Goal: Task Accomplishment & Management: Complete application form

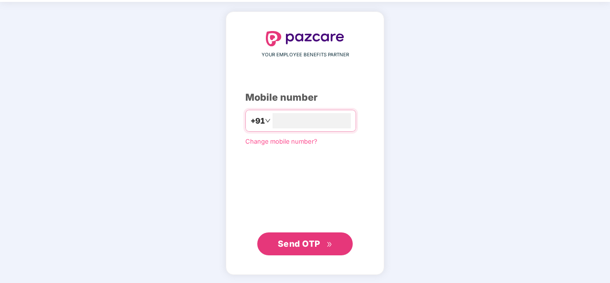
type input "**********"
click at [293, 248] on span "Send OTP" at bounding box center [305, 243] width 55 height 13
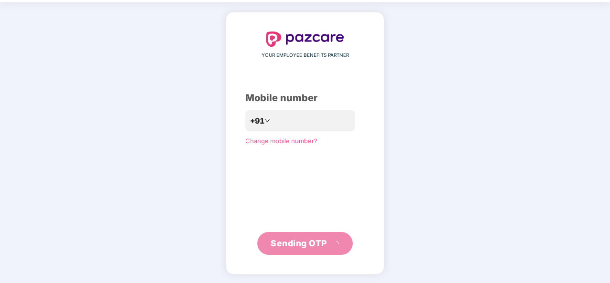
scroll to position [28, 0]
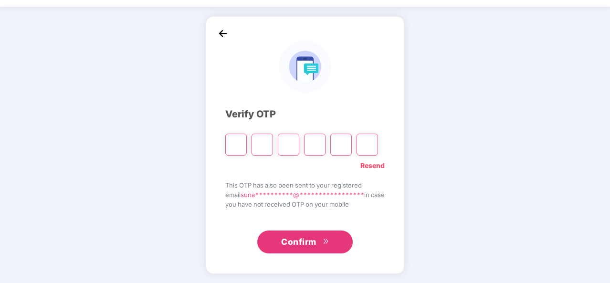
paste input "*"
type input "*"
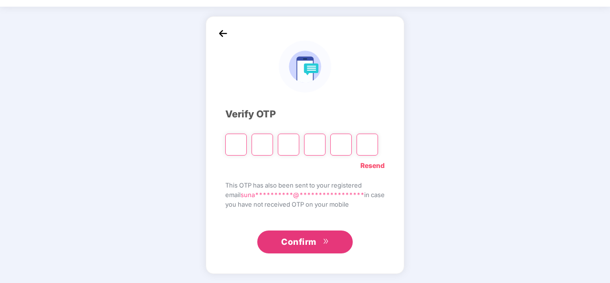
type input "*"
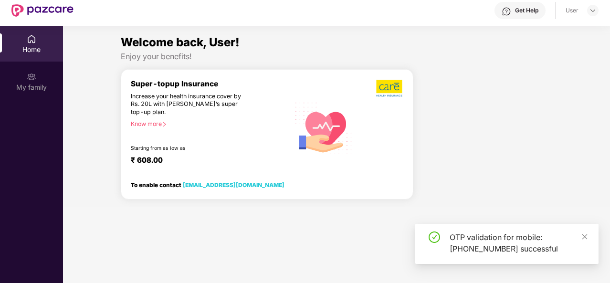
click at [194, 242] on section "Welcome back, User! Enjoy your benefits! Super-topup Insurance Increase your he…" at bounding box center [336, 167] width 547 height 283
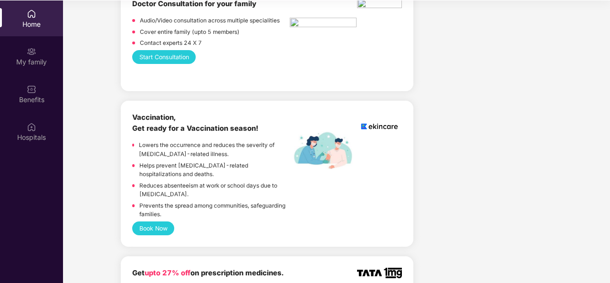
scroll to position [701, 0]
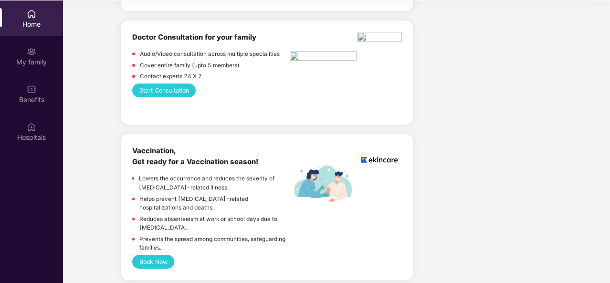
click at [182, 86] on button "Start Consultation" at bounding box center [164, 91] width 64 height 14
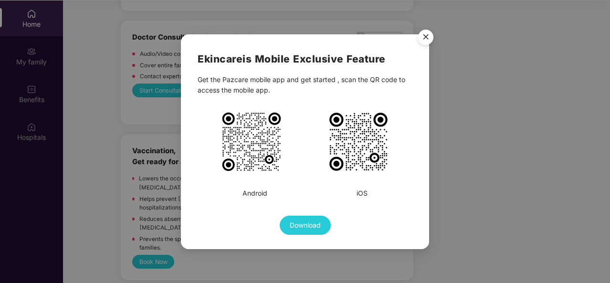
click at [423, 39] on img "Close" at bounding box center [426, 38] width 27 height 27
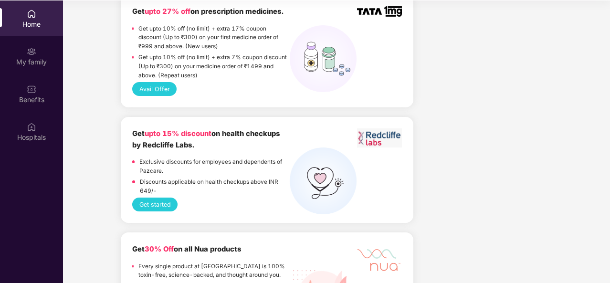
scroll to position [996, 0]
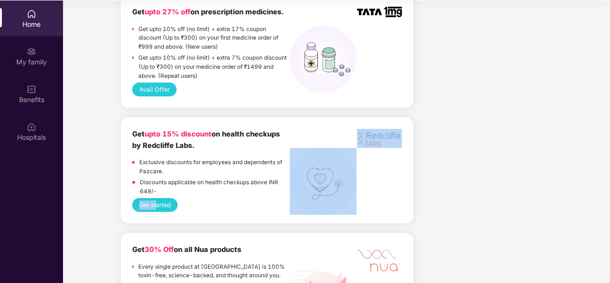
click at [155, 184] on div "Get upto 15% discount on health checkups by Redcliffe Labs. Exclusive discounts…" at bounding box center [267, 170] width 270 height 83
click at [155, 198] on button "Get started" at bounding box center [154, 205] width 45 height 14
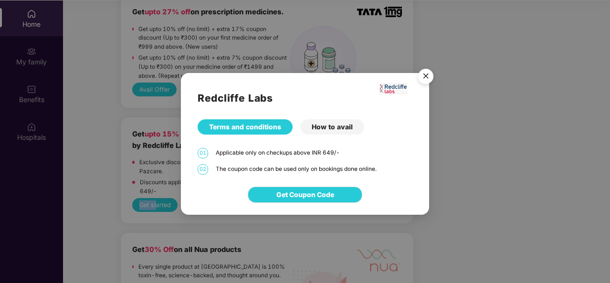
click at [430, 72] on img "Close" at bounding box center [426, 77] width 27 height 27
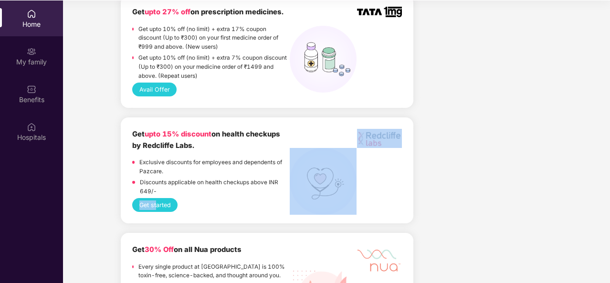
scroll to position [1042, 0]
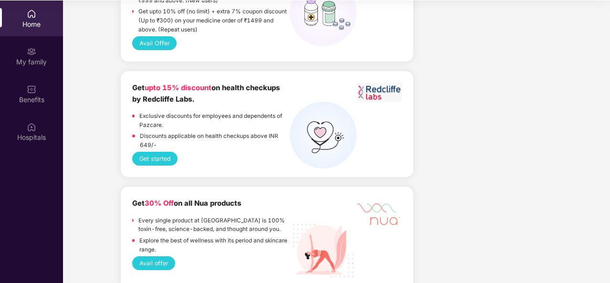
click at [482, 142] on div "Company benefits GROUP HEALTH INSURANCE Cover ₹5 Lakhs Policy issued 19 Aug 202…" at bounding box center [486, 252] width 139 height 2500
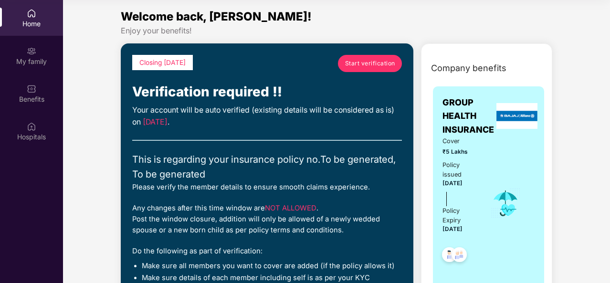
scroll to position [0, 0]
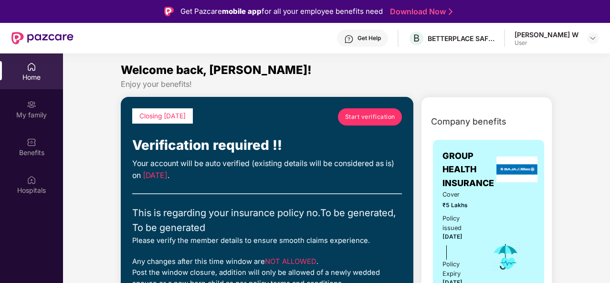
click at [355, 118] on span "Start verification" at bounding box center [370, 116] width 50 height 9
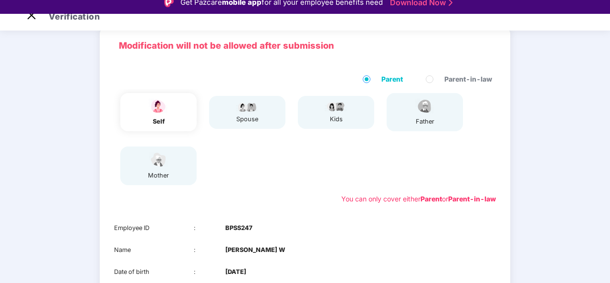
scroll to position [54, 0]
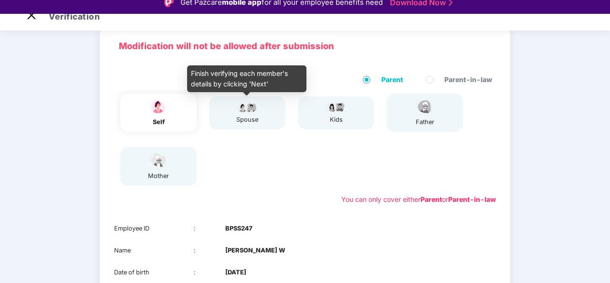
click at [248, 112] on div "spouse" at bounding box center [247, 112] width 24 height 23
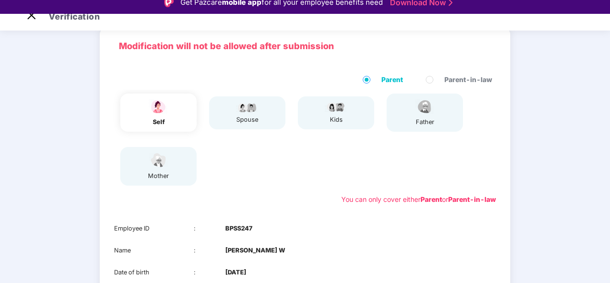
click at [262, 115] on div "spouse" at bounding box center [247, 112] width 76 height 33
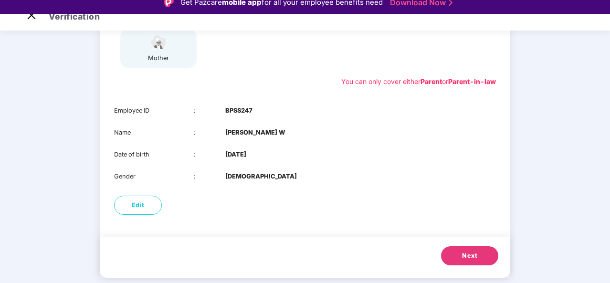
scroll to position [23, 0]
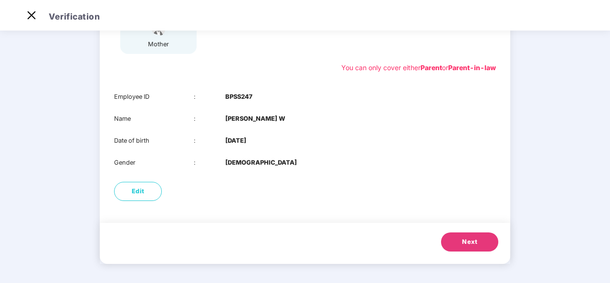
click at [454, 242] on button "Next" at bounding box center [469, 242] width 57 height 19
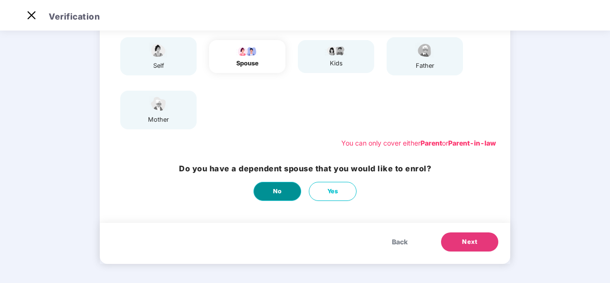
click at [277, 198] on button "No" at bounding box center [278, 191] width 48 height 19
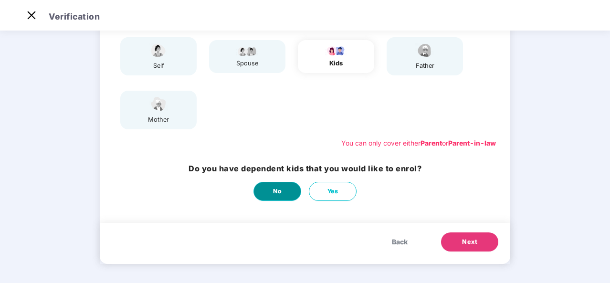
scroll to position [0, 0]
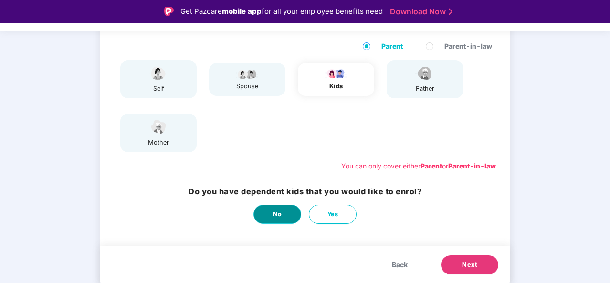
click at [286, 211] on button "No" at bounding box center [278, 214] width 48 height 19
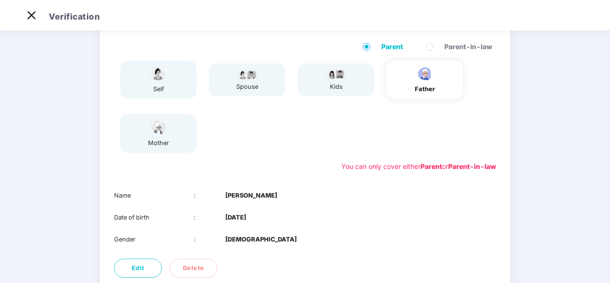
scroll to position [150, 0]
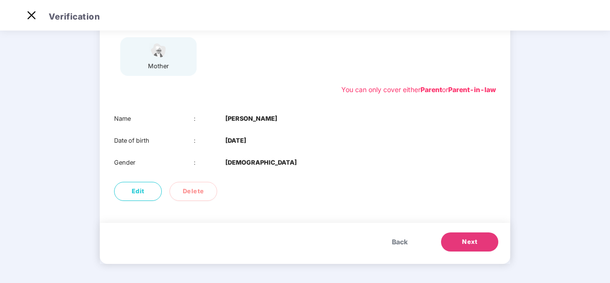
click at [459, 239] on button "Next" at bounding box center [469, 242] width 57 height 19
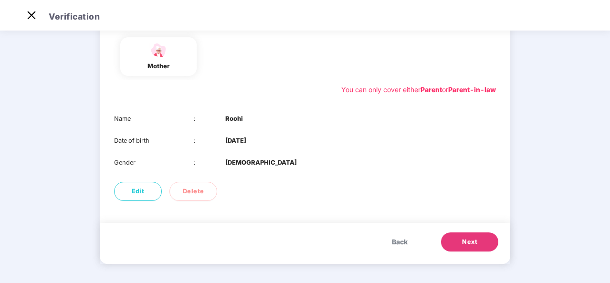
click at [410, 241] on button "Back" at bounding box center [400, 242] width 35 height 19
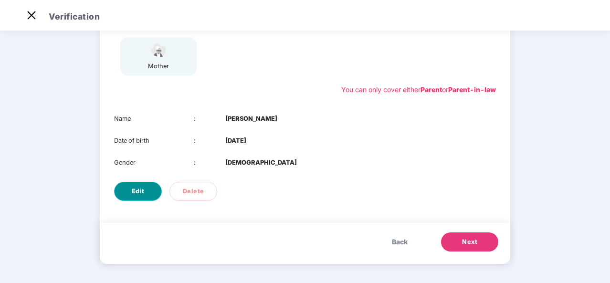
click at [150, 195] on button "Edit" at bounding box center [138, 191] width 48 height 19
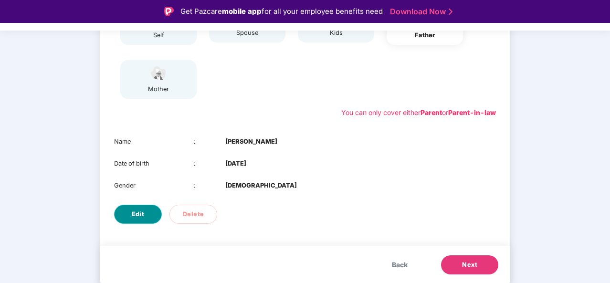
select select "****"
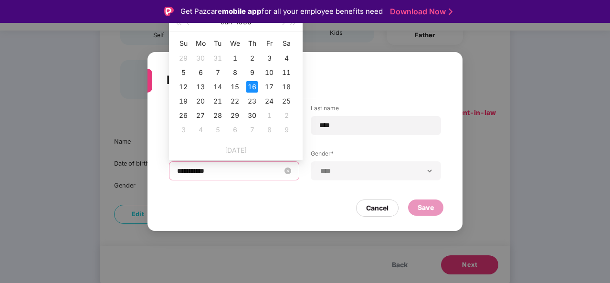
click at [185, 170] on input "**********" at bounding box center [229, 171] width 105 height 11
type input "**********"
click at [282, 87] on div "18" at bounding box center [286, 86] width 11 height 11
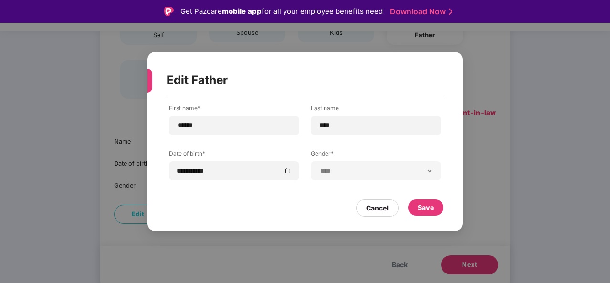
click at [242, 205] on div "Cancel Save" at bounding box center [305, 206] width 277 height 22
click at [424, 208] on div "Save" at bounding box center [426, 208] width 16 height 11
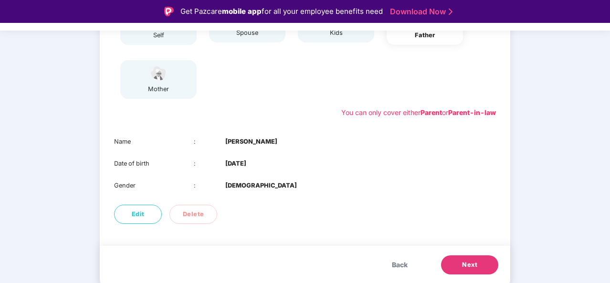
scroll to position [23, 0]
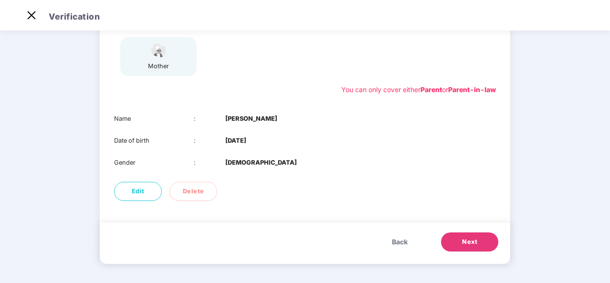
click at [468, 241] on span "Next" at bounding box center [469, 242] width 15 height 10
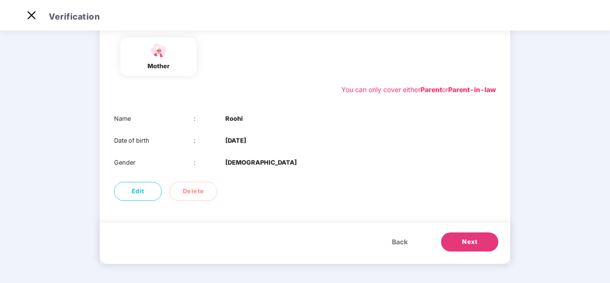
scroll to position [107, 0]
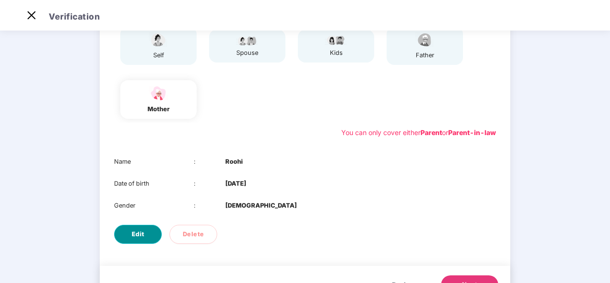
click at [149, 234] on button "Edit" at bounding box center [138, 234] width 48 height 19
select select "******"
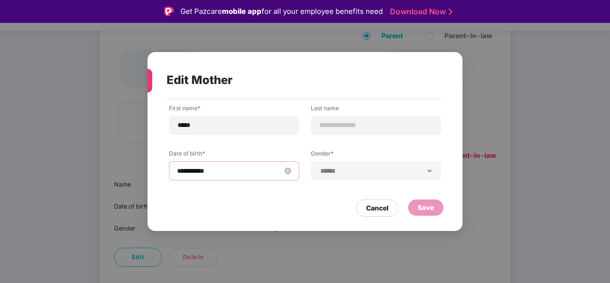
click at [227, 172] on input "**********" at bounding box center [229, 171] width 105 height 11
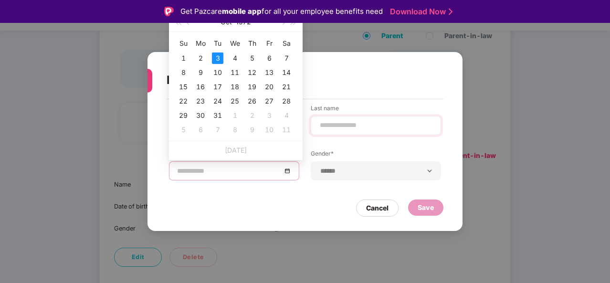
type input "**********"
drag, startPoint x: 280, startPoint y: 144, endPoint x: 264, endPoint y: 154, distance: 18.9
click at [275, 147] on div "Today" at bounding box center [236, 150] width 134 height 19
drag, startPoint x: 246, startPoint y: 169, endPoint x: 165, endPoint y: 176, distance: 81.5
click at [165, 176] on div "**********" at bounding box center [305, 160] width 315 height 122
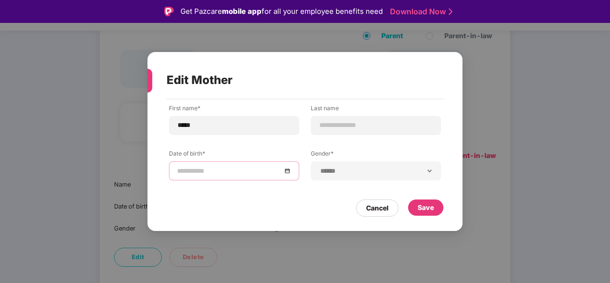
click at [236, 172] on input at bounding box center [229, 171] width 105 height 11
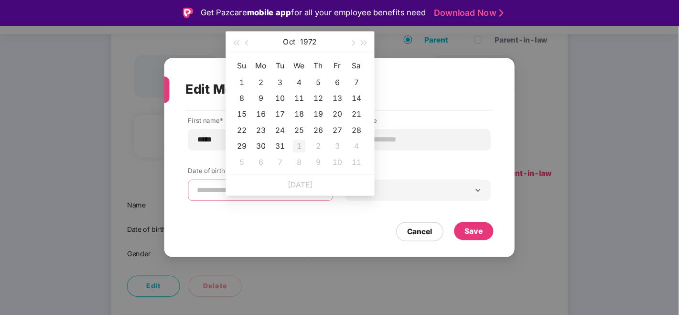
scroll to position [107, 0]
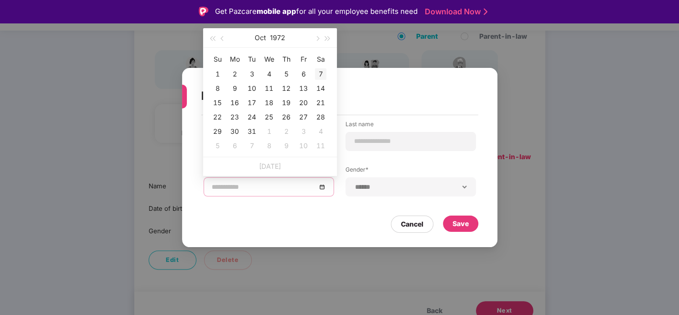
type input "**********"
click at [279, 37] on button "1972" at bounding box center [277, 37] width 15 height 19
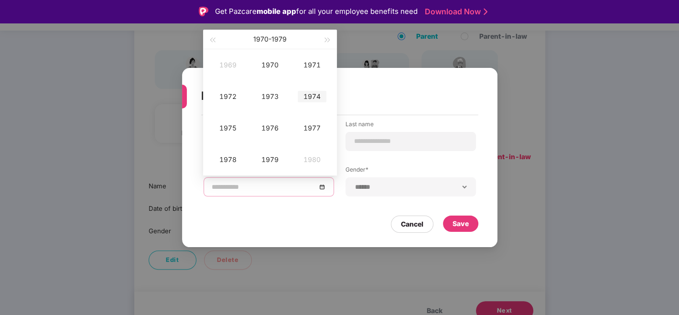
type input "**********"
click at [314, 101] on div "1974" at bounding box center [312, 96] width 29 height 11
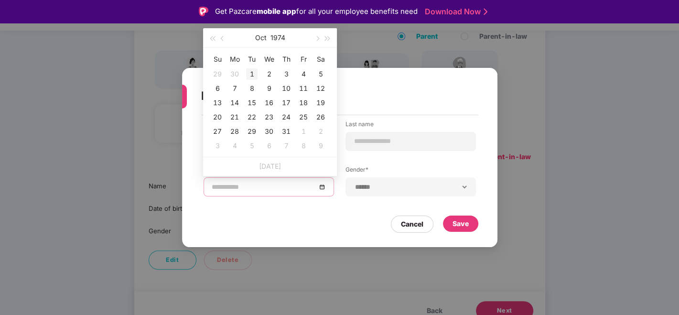
type input "**********"
click at [262, 36] on button "Oct" at bounding box center [260, 37] width 11 height 19
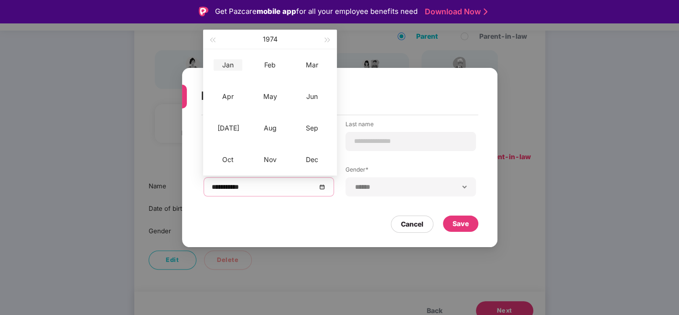
type input "**********"
click at [222, 62] on div "Jan" at bounding box center [228, 64] width 29 height 11
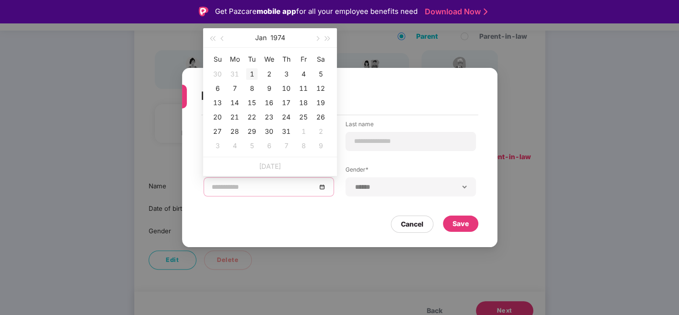
type input "**********"
click at [251, 73] on div "1" at bounding box center [251, 73] width 11 height 11
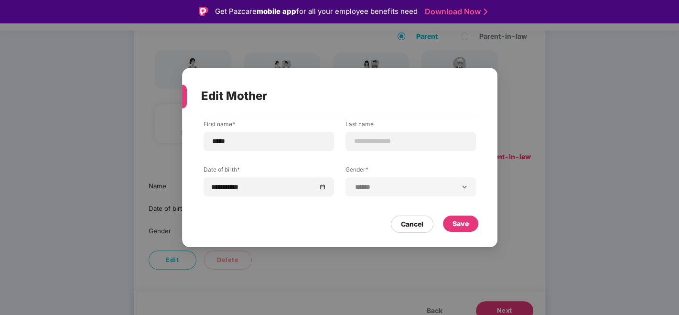
click at [256, 228] on div "Cancel Save" at bounding box center [339, 222] width 277 height 22
click at [467, 222] on div "Save" at bounding box center [460, 223] width 16 height 11
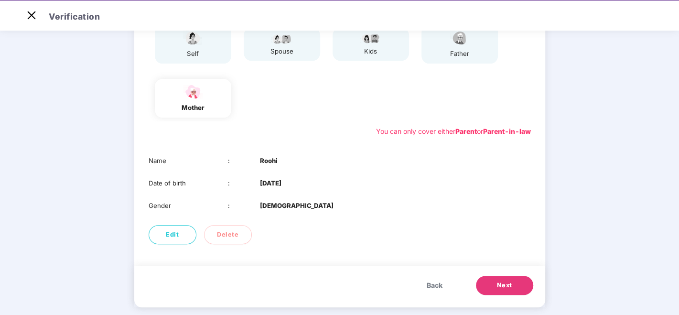
scroll to position [121, 0]
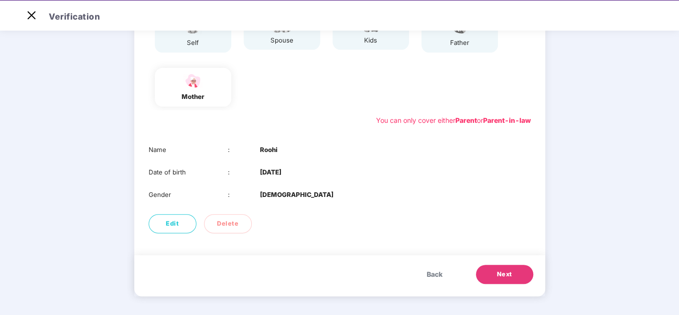
click at [499, 268] on button "Next" at bounding box center [504, 274] width 57 height 19
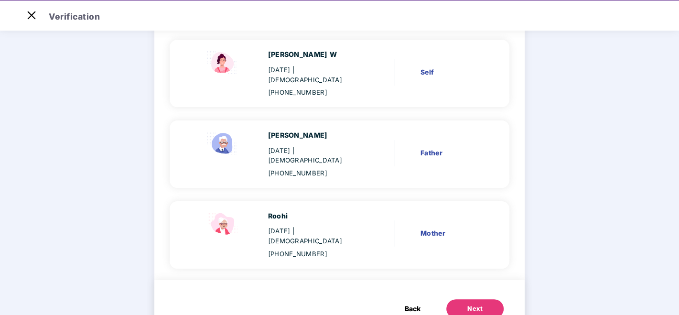
scroll to position [87, 0]
click at [471, 283] on div "Next" at bounding box center [474, 308] width 15 height 10
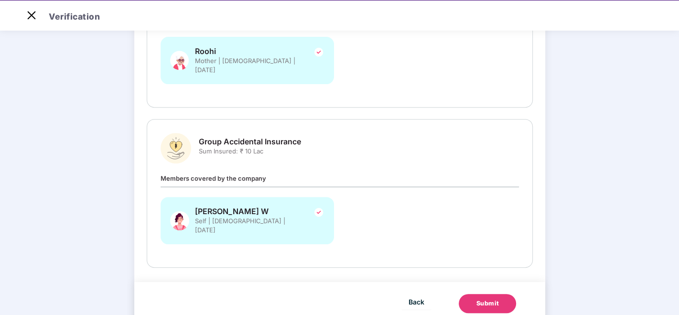
scroll to position [22, 0]
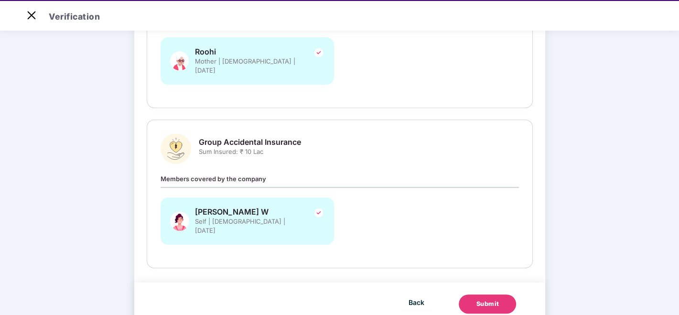
click at [393, 232] on div "Group Accidental Insurance Sum Insured: ₹ 10 Lac Members covered by the company…" at bounding box center [340, 193] width 386 height 149
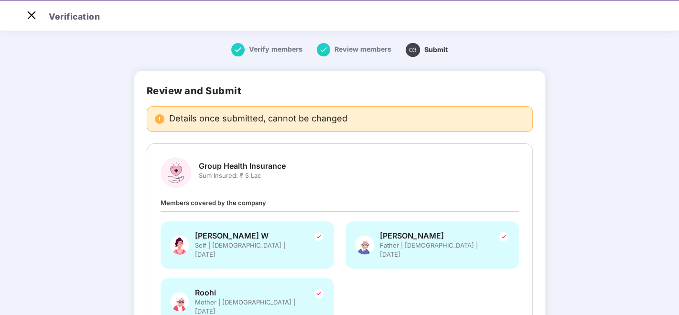
scroll to position [241, 0]
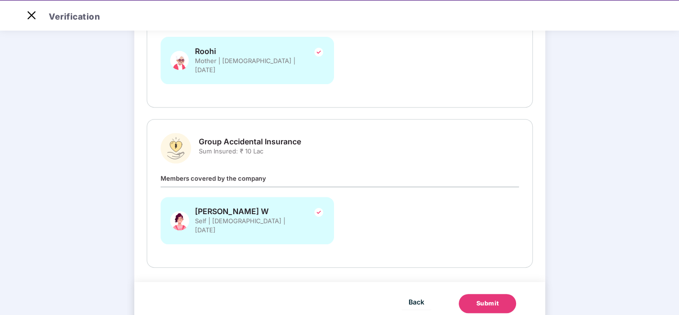
click at [484, 283] on div "Submit" at bounding box center [487, 304] width 23 height 10
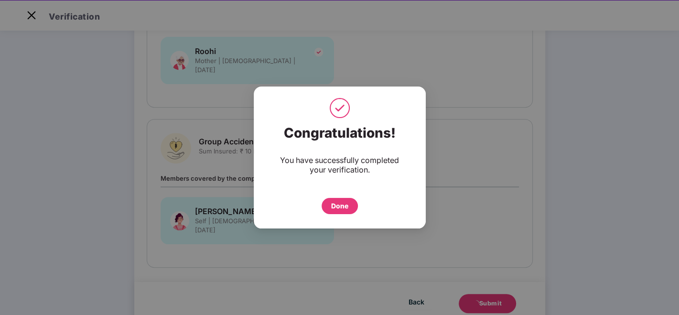
click at [339, 201] on div "Done" at bounding box center [339, 206] width 17 height 11
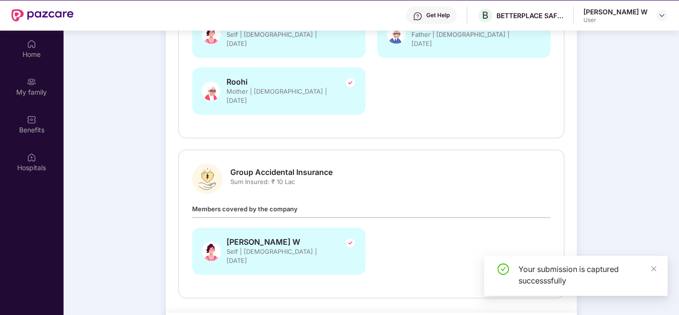
scroll to position [53, 0]
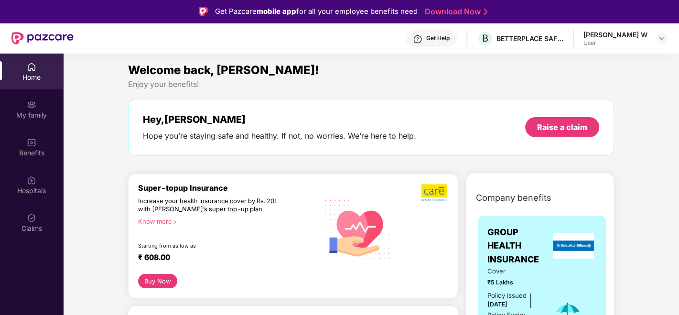
click at [27, 118] on div "My family" at bounding box center [31, 115] width 63 height 10
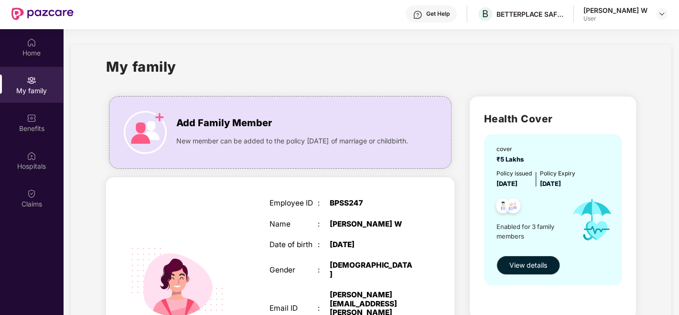
scroll to position [25, 0]
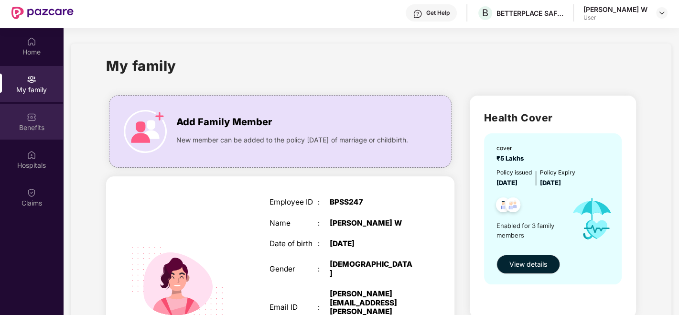
click at [30, 116] on img at bounding box center [32, 117] width 10 height 10
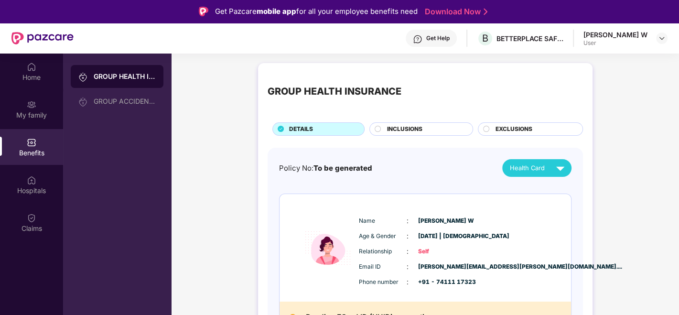
click at [385, 130] on div "INCLUSIONS" at bounding box center [425, 130] width 86 height 11
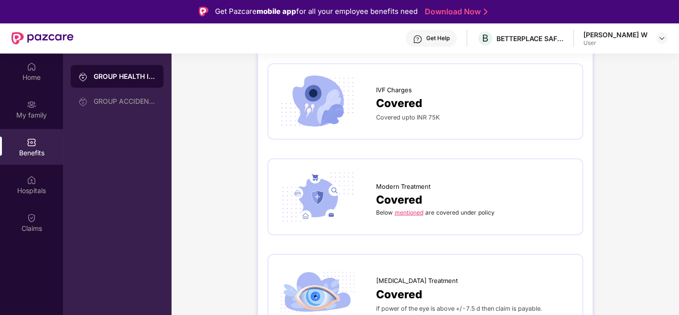
scroll to position [1729, 0]
click at [404, 255] on div "[MEDICAL_DATA] Treatment Covered if power of the eye is above +/-7.5 d then cla…" at bounding box center [425, 293] width 315 height 76
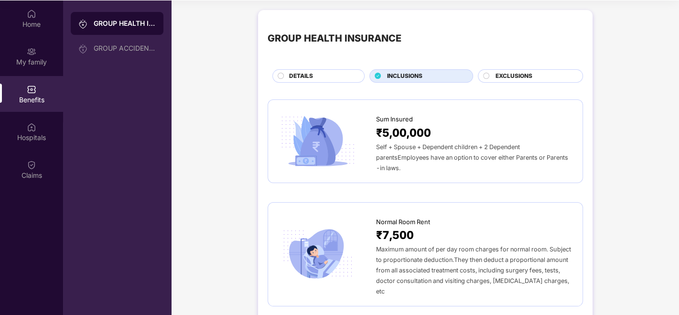
scroll to position [0, 0]
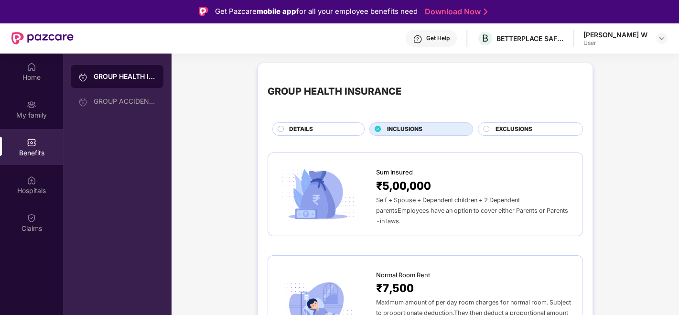
click at [521, 134] on div "EXCLUSIONS" at bounding box center [534, 130] width 87 height 11
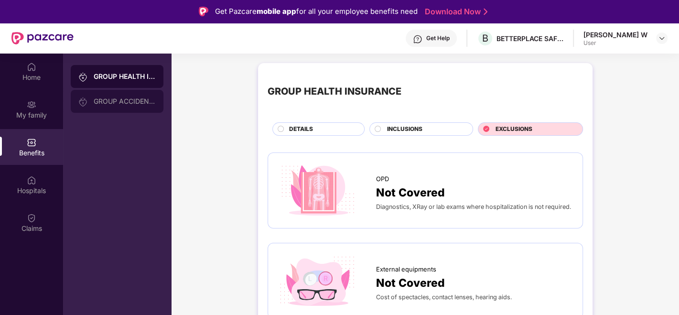
click at [115, 101] on div "GROUP ACCIDENTAL INSURANCE" at bounding box center [125, 101] width 62 height 8
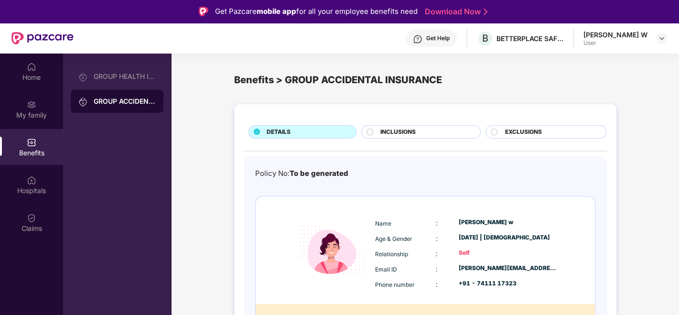
scroll to position [0, 0]
click at [377, 132] on div "INCLUSIONS" at bounding box center [425, 132] width 100 height 11
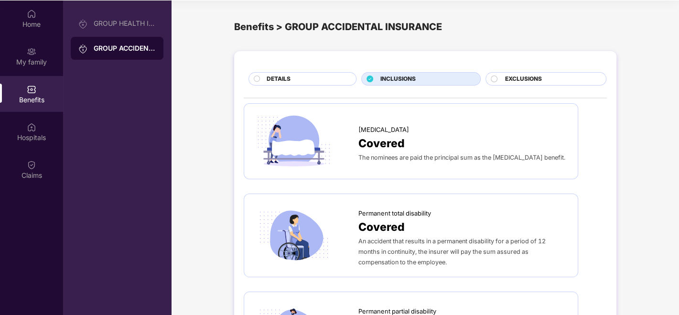
scroll to position [0, 0]
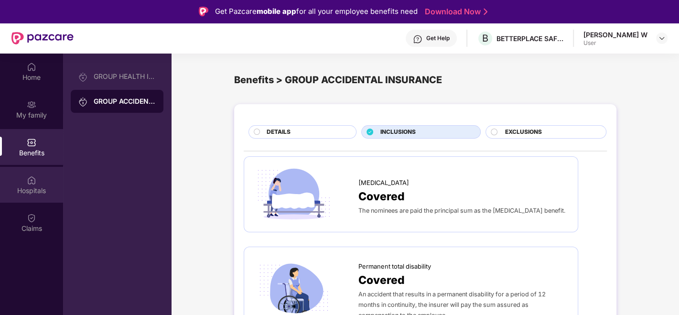
click at [40, 184] on div "Hospitals" at bounding box center [31, 185] width 63 height 36
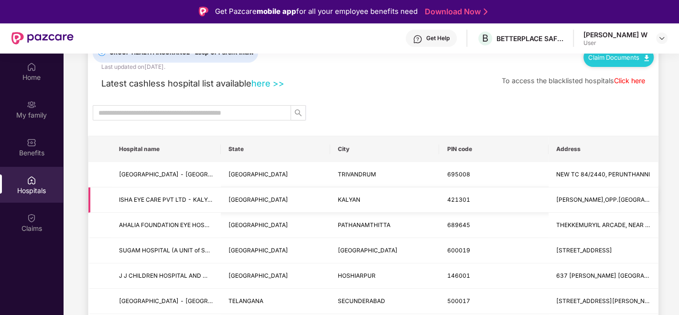
scroll to position [51, 0]
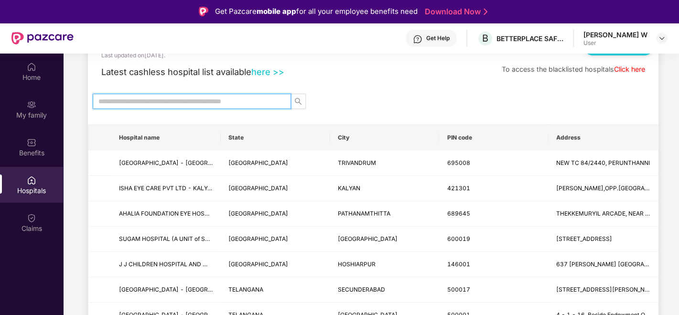
click at [185, 99] on input "text" at bounding box center [187, 101] width 179 height 11
type input "*"
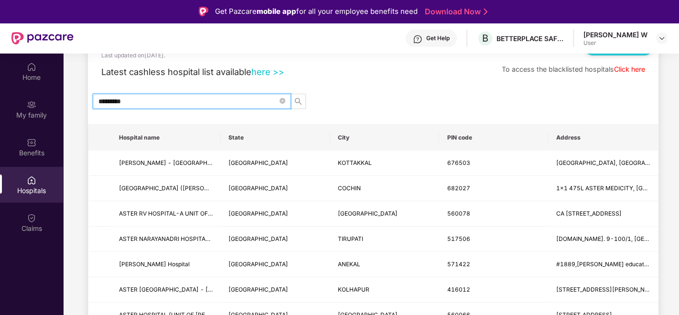
scroll to position [0, 0]
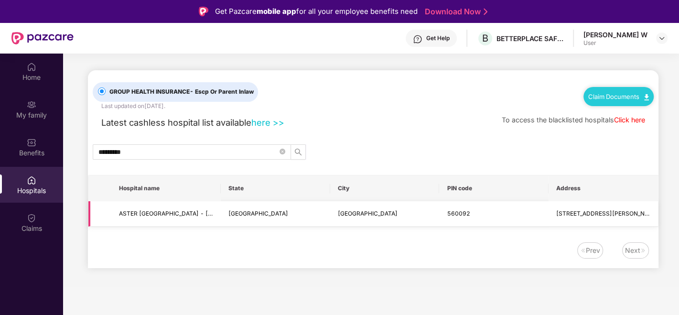
click at [188, 209] on span "ASTER [GEOGRAPHIC_DATA] - [GEOGRAPHIC_DATA]" at bounding box center [166, 213] width 94 height 9
click at [295, 244] on div "Prev Next" at bounding box center [368, 250] width 561 height 16
click at [356, 137] on div "GROUP HEALTH INSURANCE - Escp Or Parent Inlaw Last updated on [DATE] . Claim Do…" at bounding box center [373, 169] width 570 height 198
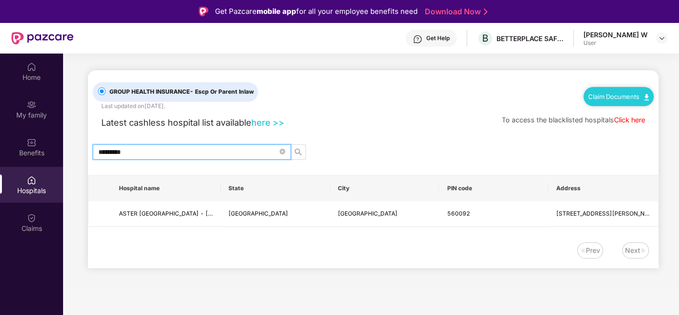
click at [157, 156] on input "*********" at bounding box center [187, 152] width 179 height 11
type input "*"
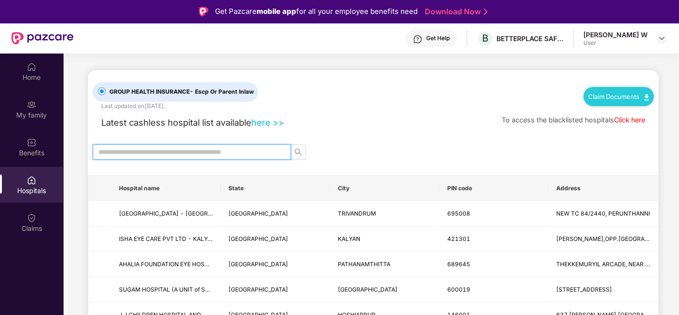
click at [157, 156] on input "text" at bounding box center [187, 152] width 179 height 11
click at [249, 152] on input "text" at bounding box center [187, 152] width 179 height 11
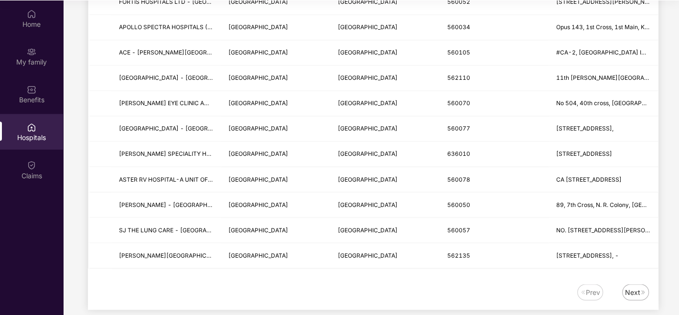
scroll to position [1146, 0]
type input "*********"
click at [641, 294] on img at bounding box center [643, 291] width 6 height 6
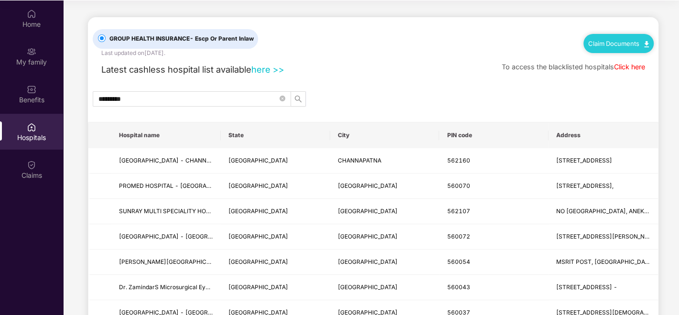
scroll to position [0, 0]
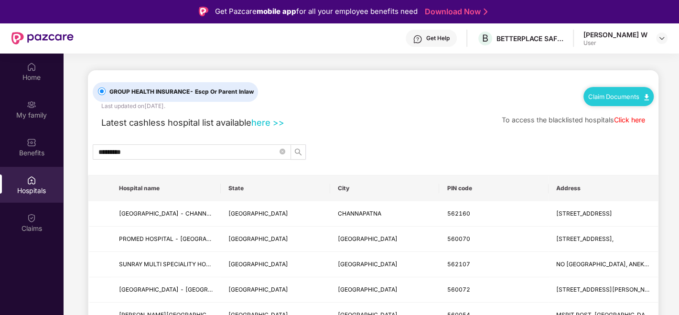
click at [439, 95] on div "GROUP HEALTH INSURANCE - Escp Or Parent Inlaw Last updated on [DATE] . Claim Do…" at bounding box center [373, 90] width 561 height 41
click at [662, 37] on img at bounding box center [662, 38] width 8 height 8
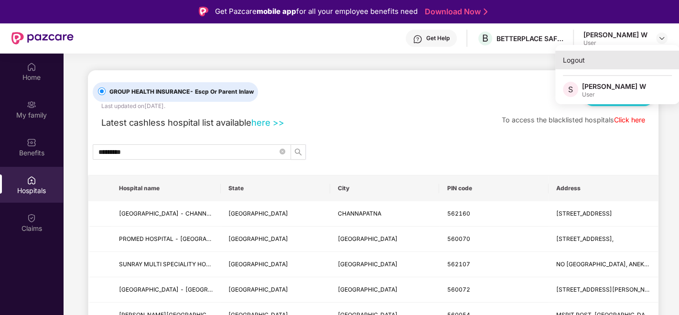
click at [588, 63] on div "Logout" at bounding box center [617, 60] width 124 height 19
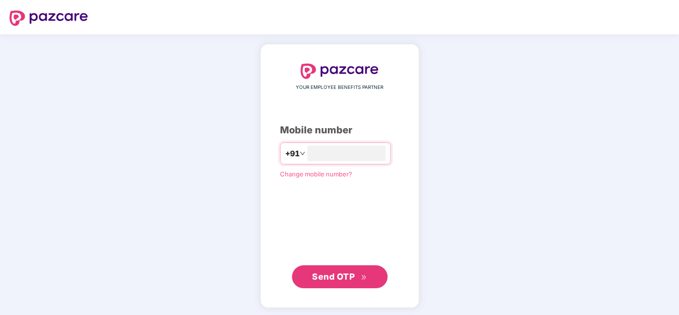
click at [479, 130] on div "YOUR EMPLOYEE BENEFITS PARTNER Mobile number +91 Change mobile number? Send OTP" at bounding box center [339, 175] width 679 height 283
